Goal: Information Seeking & Learning: Learn about a topic

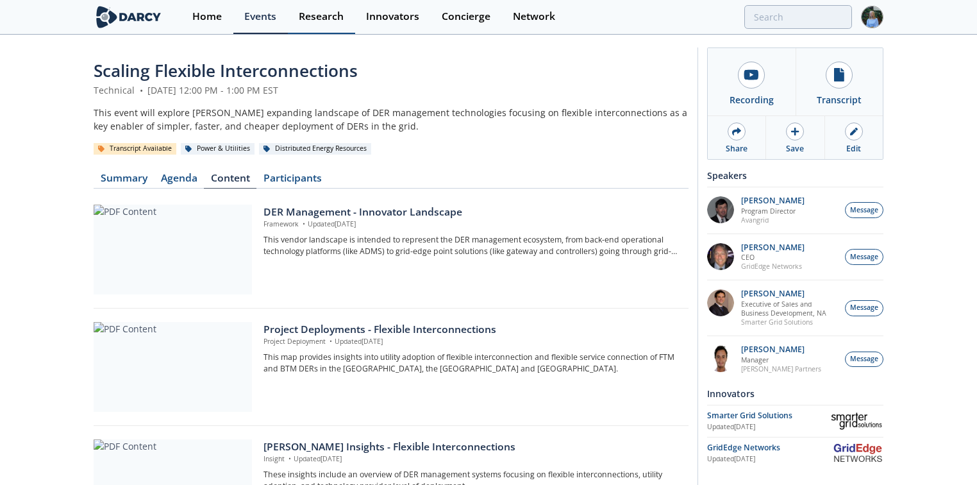
click at [309, 33] on link "Research" at bounding box center [321, 17] width 67 height 34
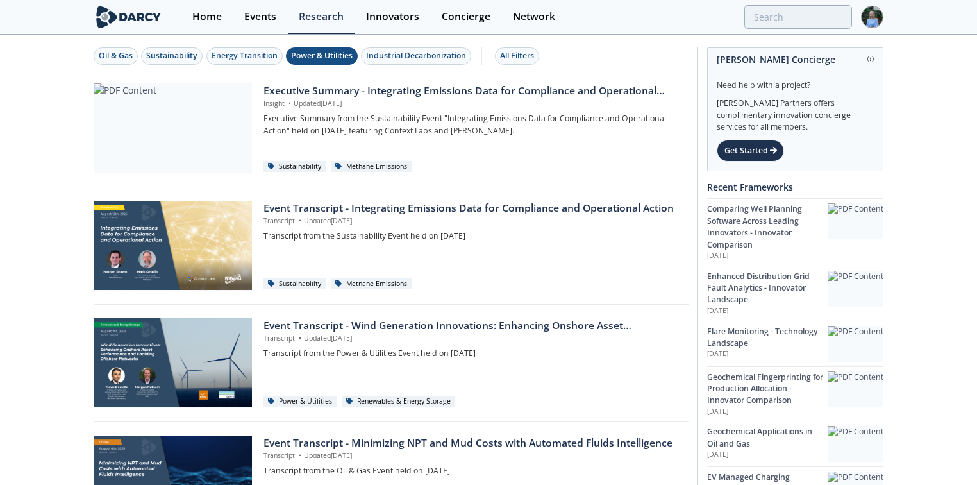
click at [335, 56] on div "Power & Utilities" at bounding box center [322, 56] width 62 height 12
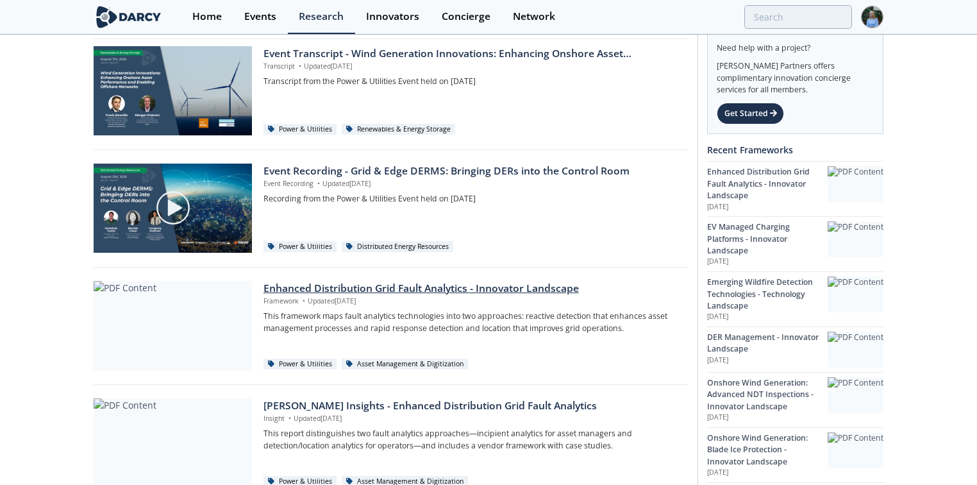
scroll to position [154, 0]
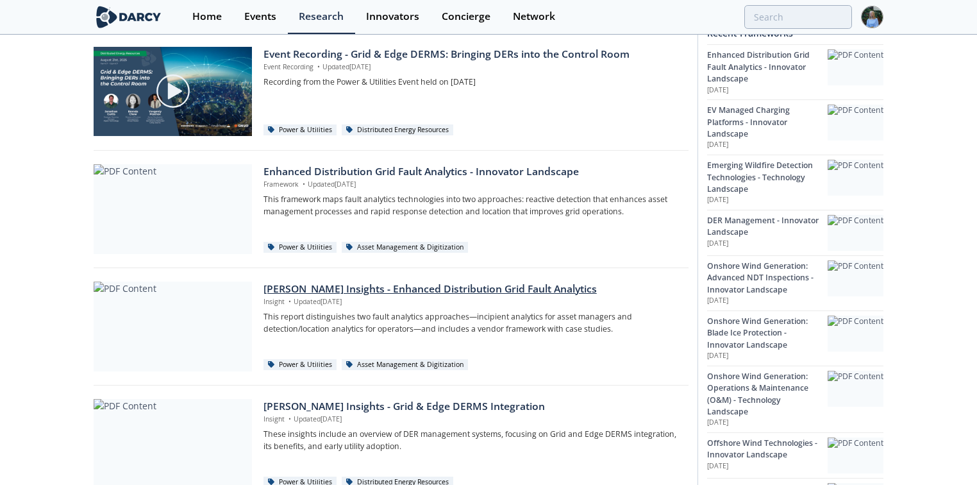
click at [456, 285] on div "[PERSON_NAME] Insights - Enhanced Distribution Grid Fault Analytics" at bounding box center [471, 288] width 416 height 15
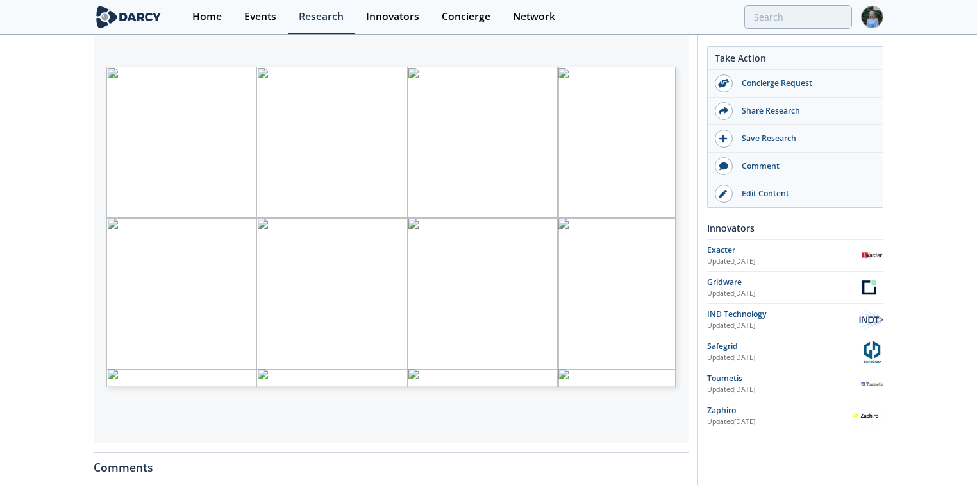
scroll to position [256, 0]
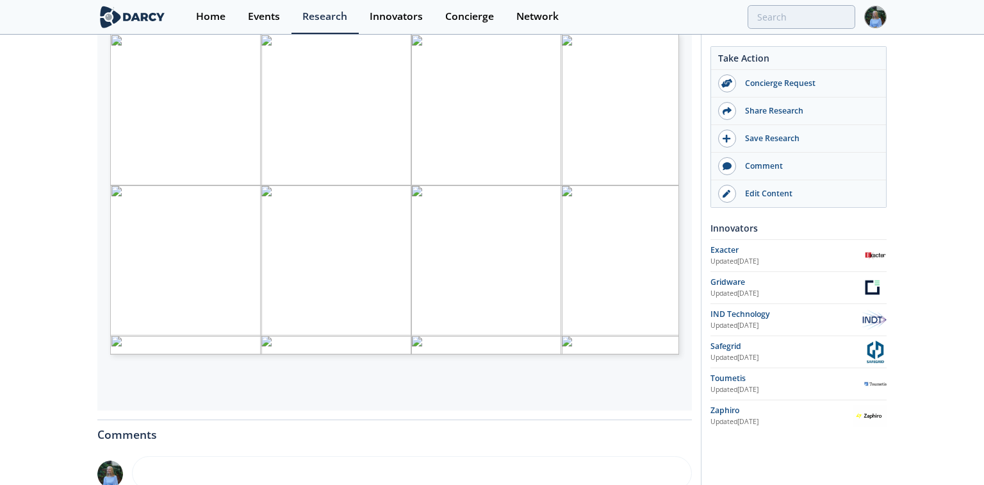
type input "4"
type input "5"
type input "6"
